Goal: Navigation & Orientation: Understand site structure

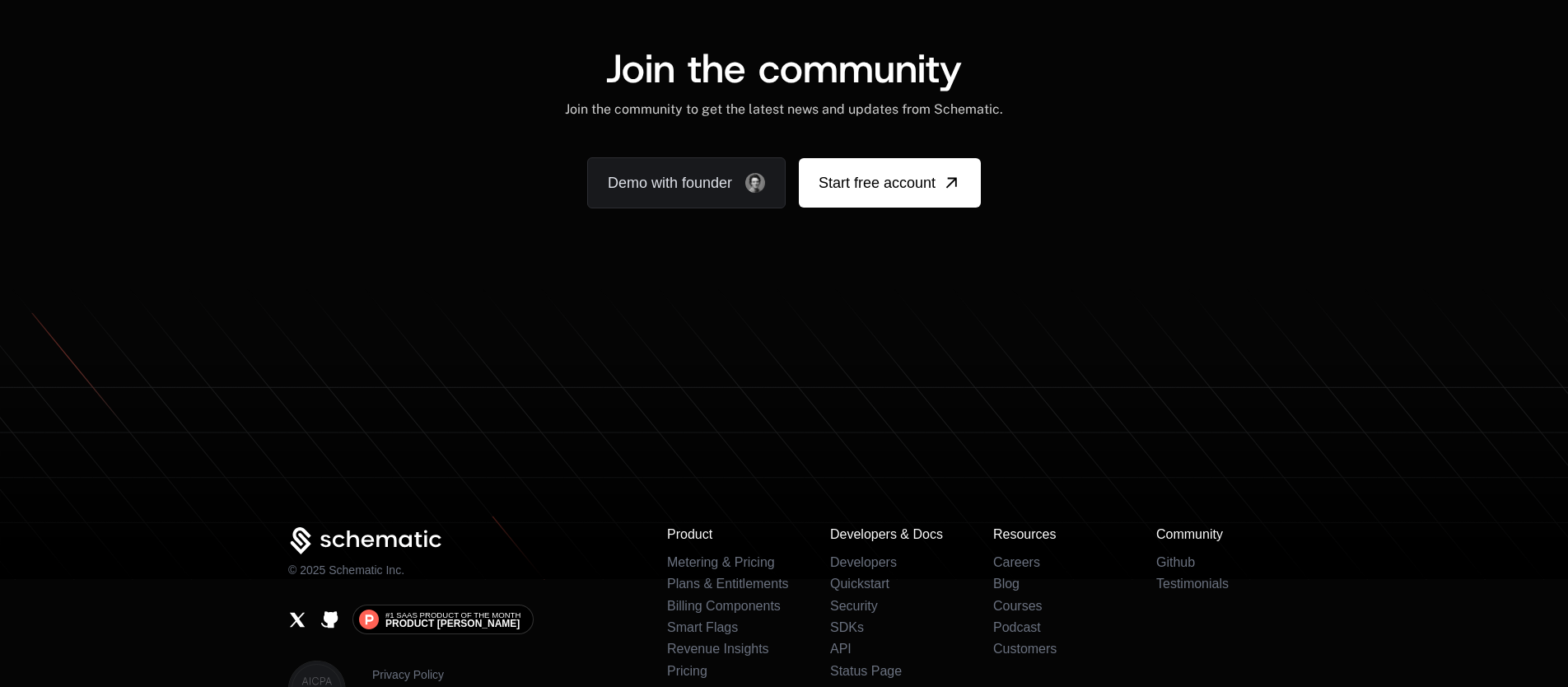
scroll to position [10332, 0]
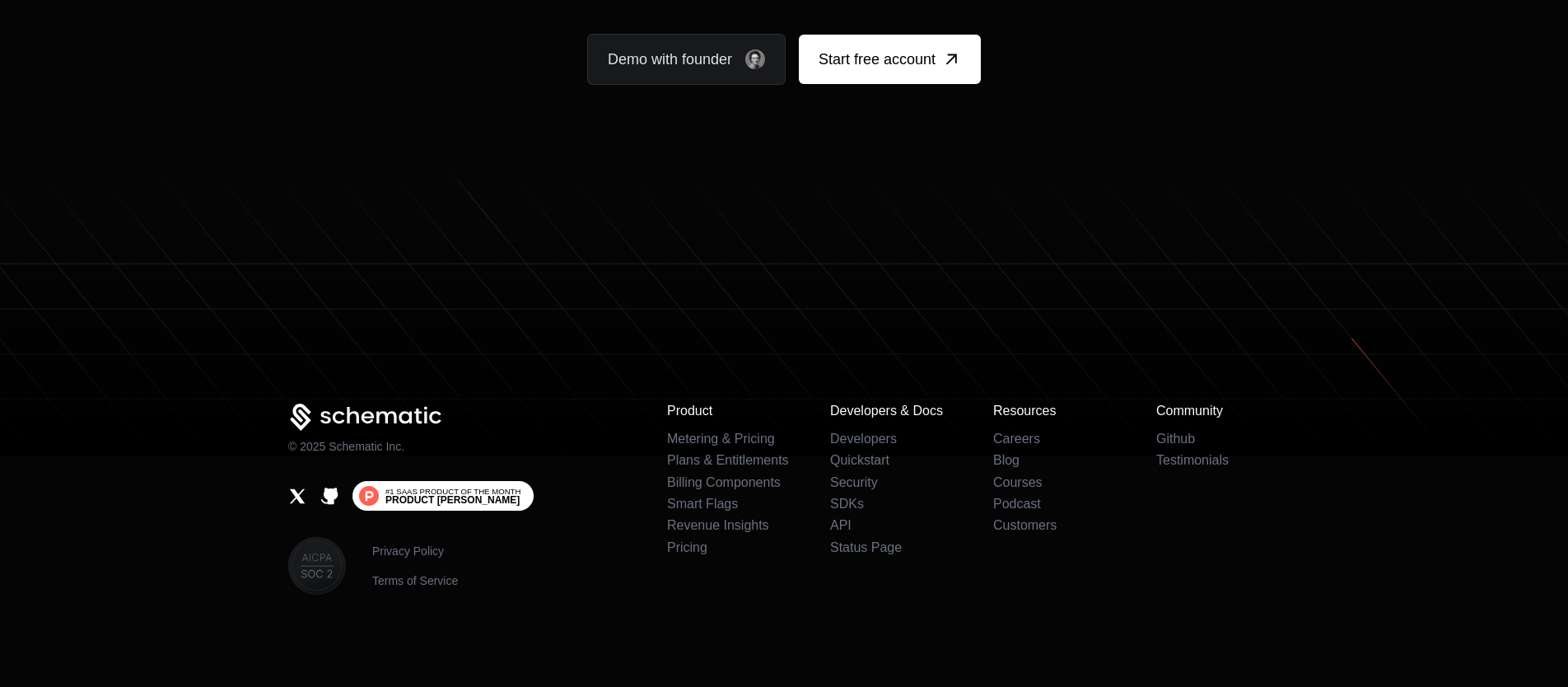
click at [449, 498] on span "Product [PERSON_NAME]" at bounding box center [452, 499] width 135 height 10
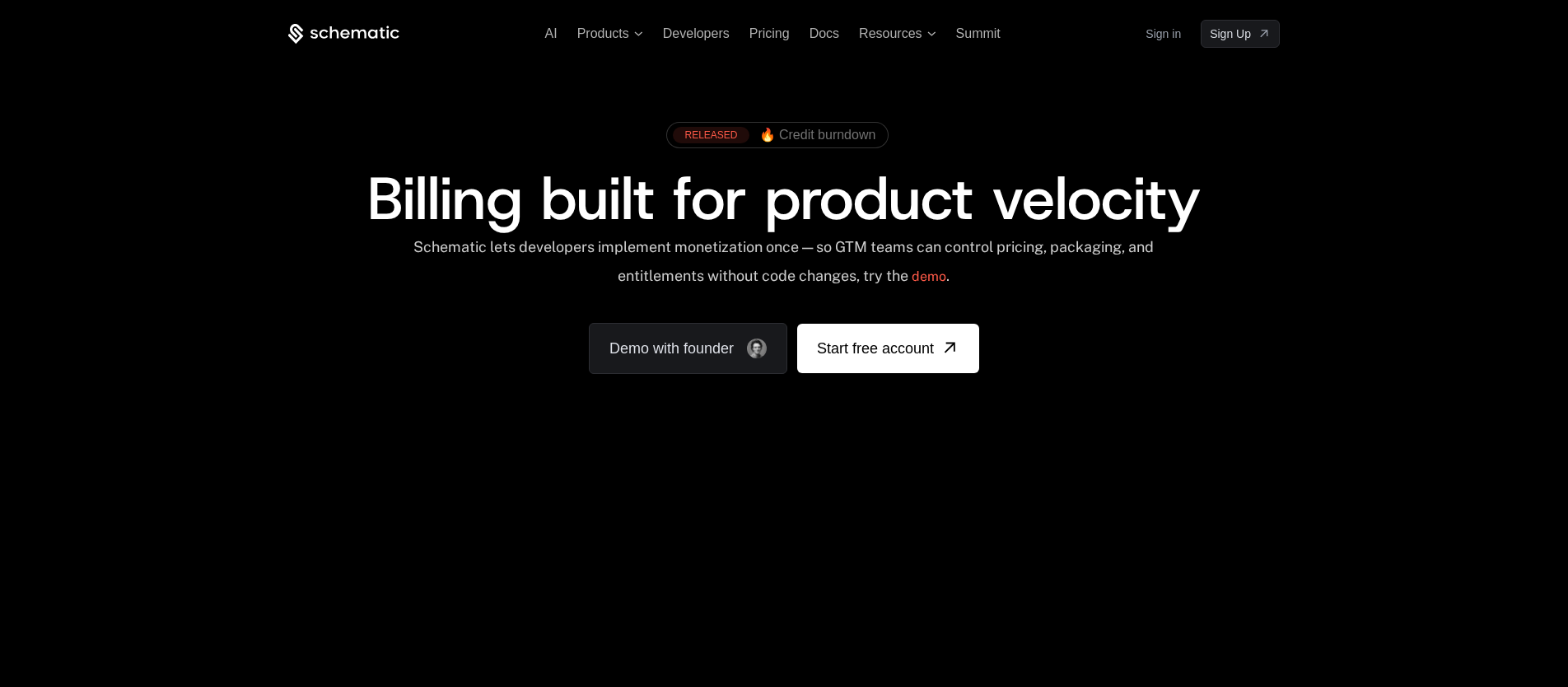
scroll to position [2, 0]
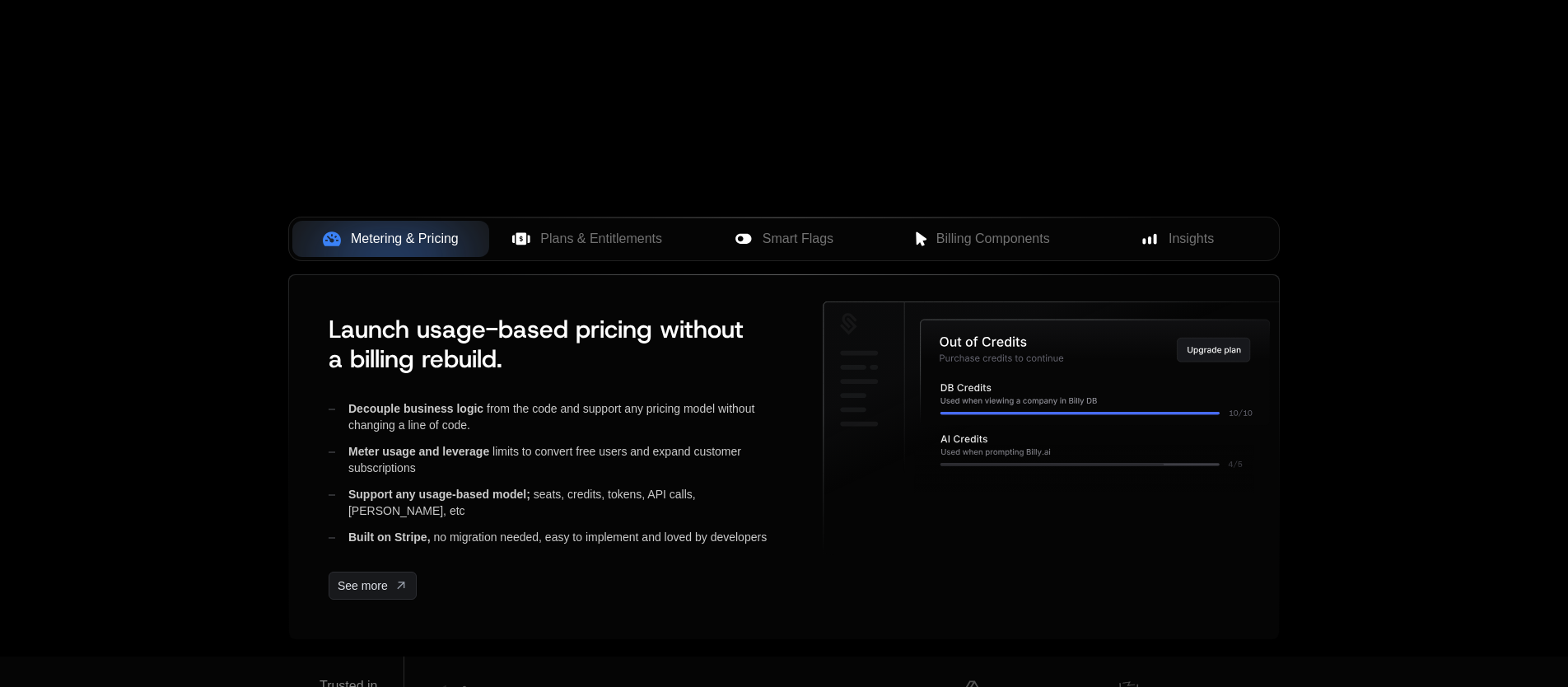
scroll to position [598, 0]
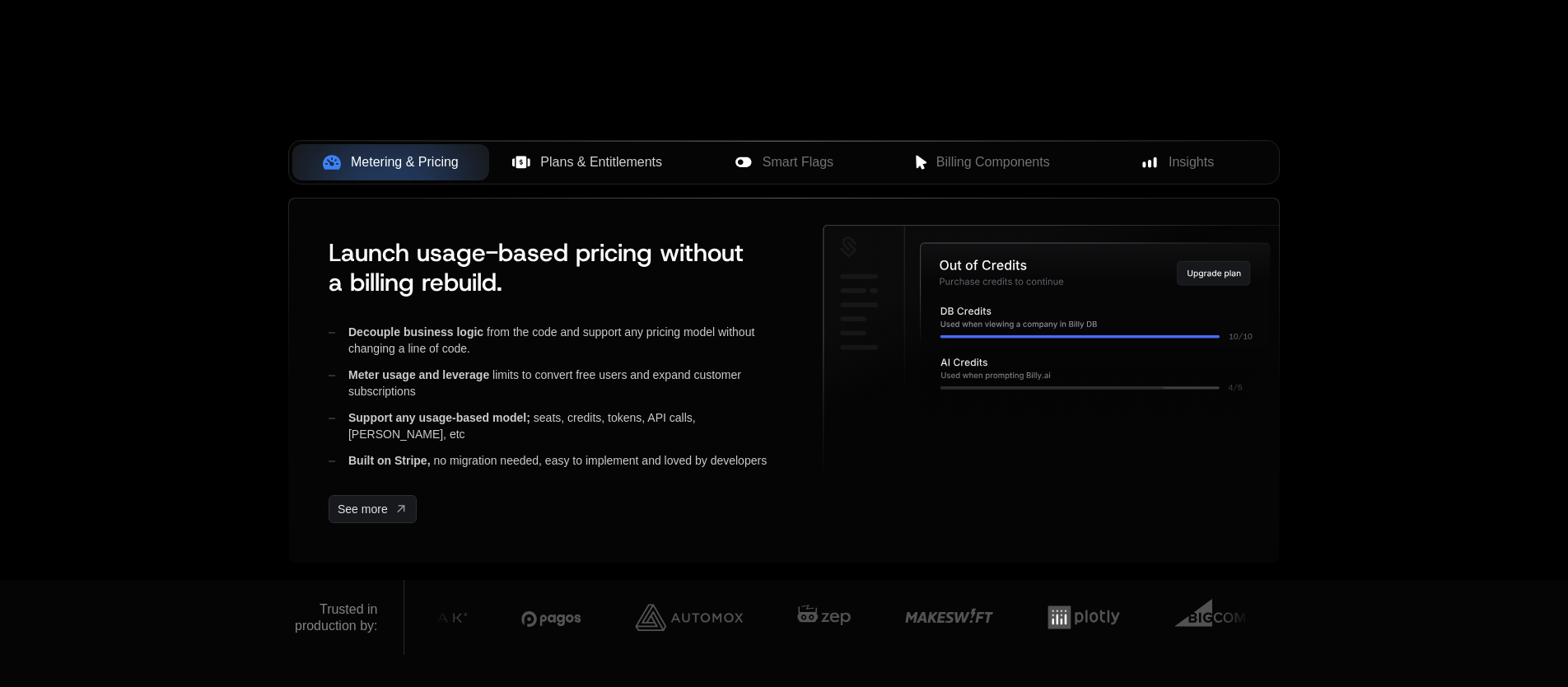
click at [585, 173] on button "Plans & Entitlements" at bounding box center [587, 162] width 197 height 36
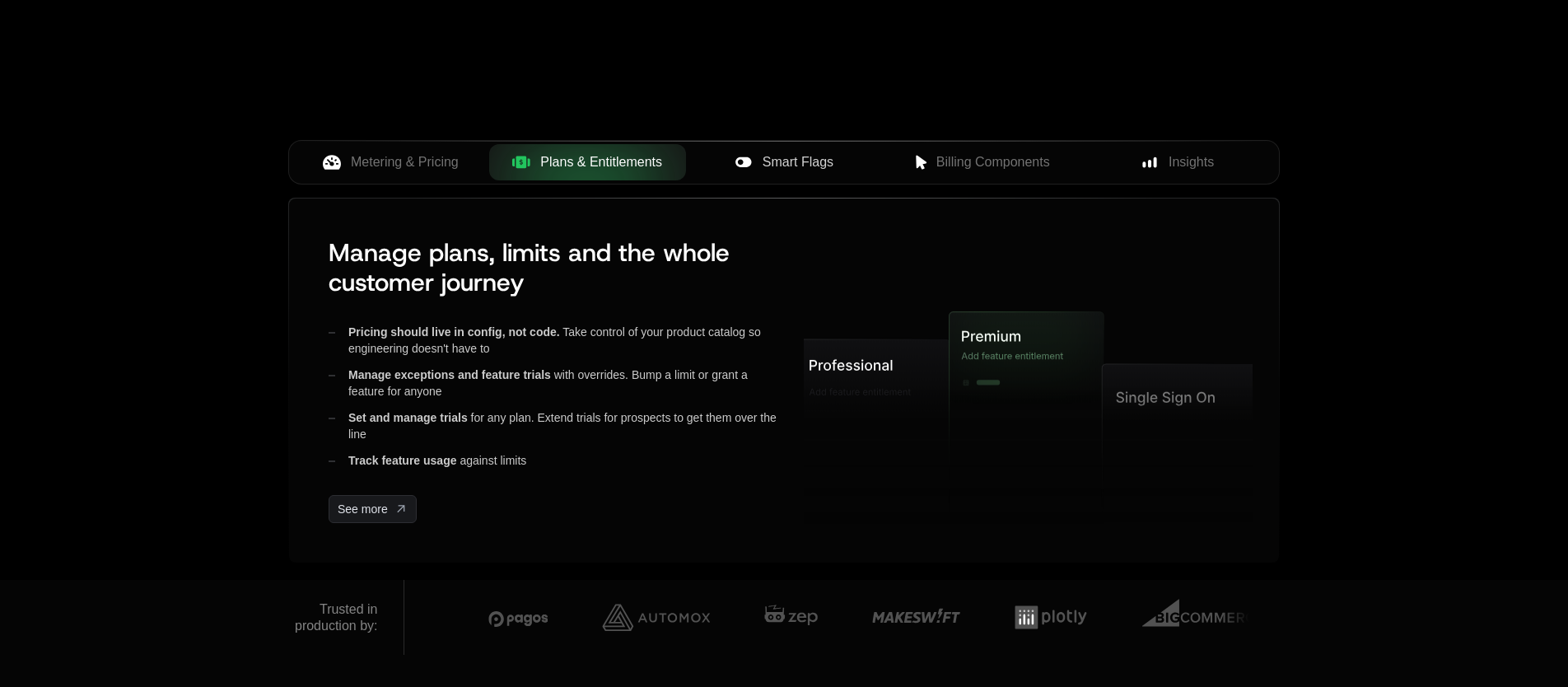
click at [814, 162] on span "Smart Flags" at bounding box center [798, 162] width 71 height 19
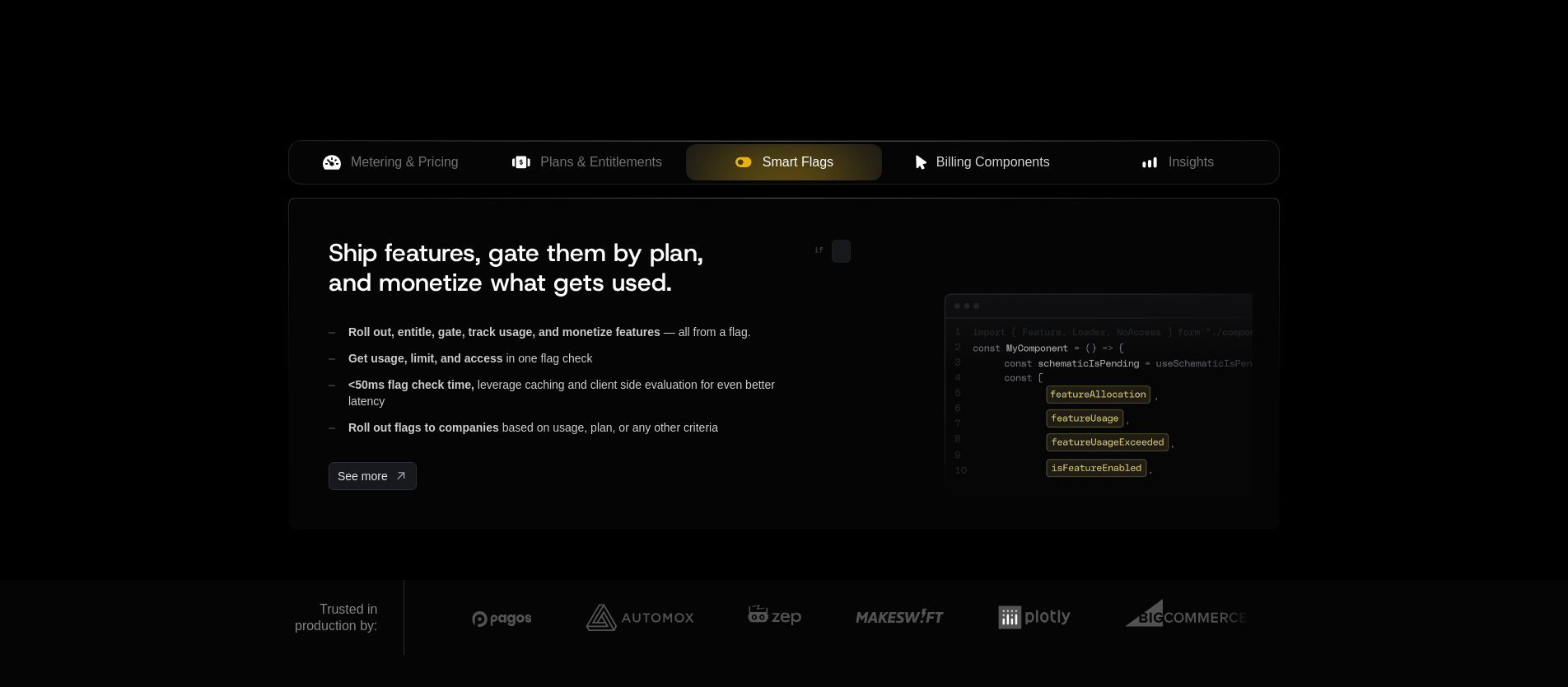
click at [997, 174] on button "Billing Components" at bounding box center [981, 162] width 197 height 36
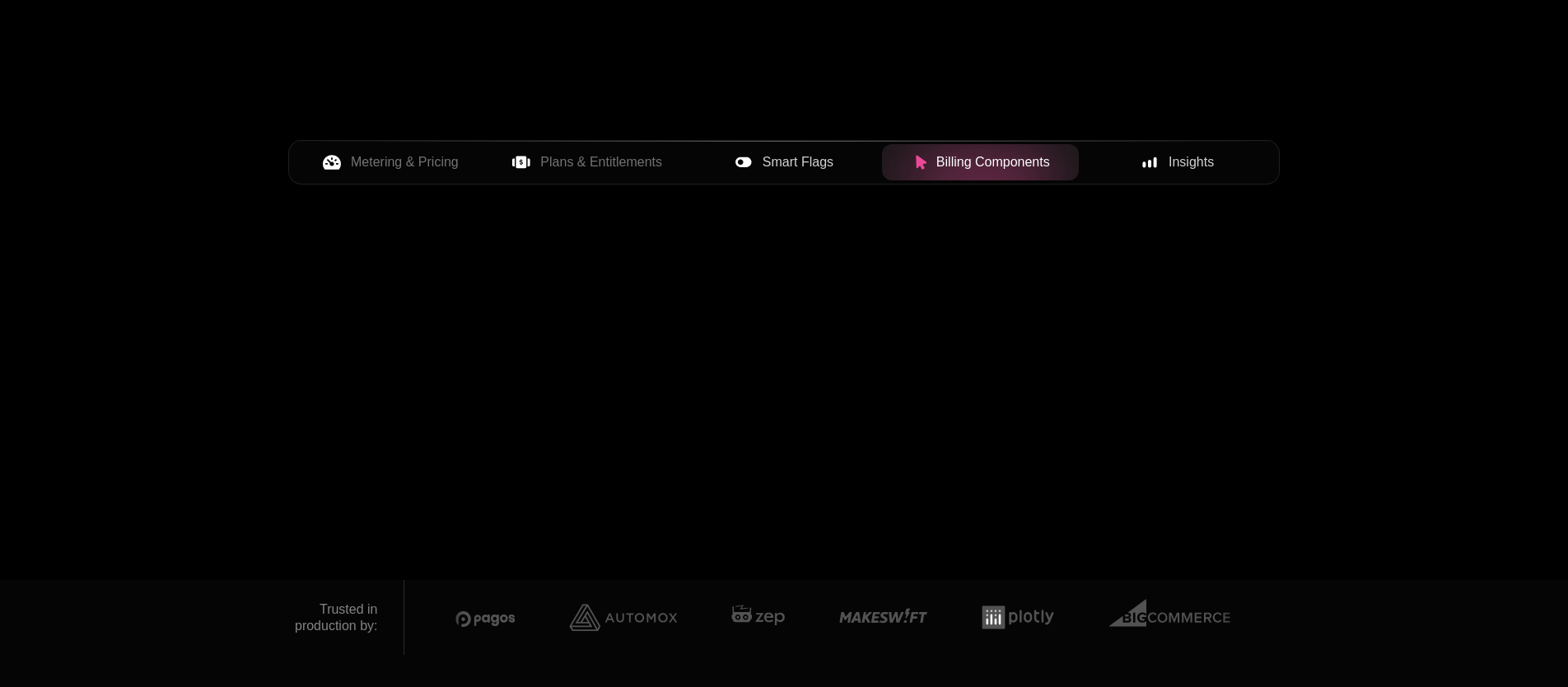
click at [1154, 169] on icon at bounding box center [1150, 163] width 15 height 15
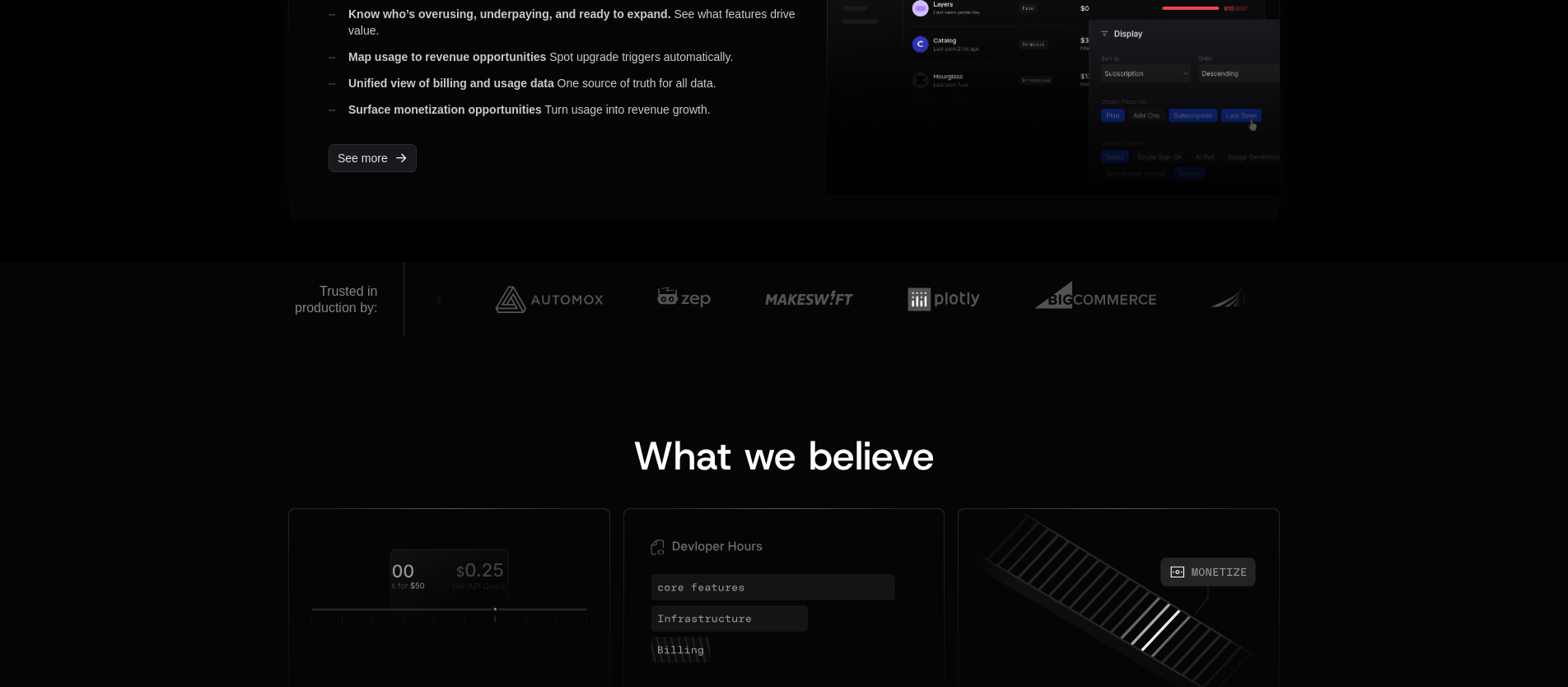
scroll to position [882, 0]
